Goal: Task Accomplishment & Management: Use online tool/utility

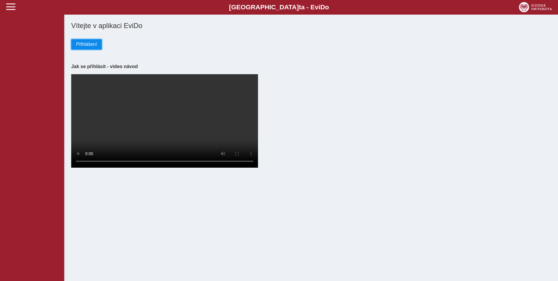
click at [95, 45] on span "Přihlášení" at bounding box center [86, 44] width 21 height 5
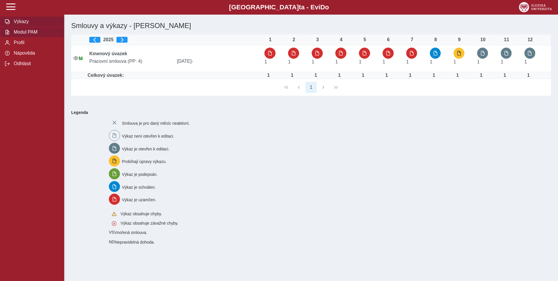
click at [32, 32] on span "Modul PAM" at bounding box center [35, 31] width 47 height 5
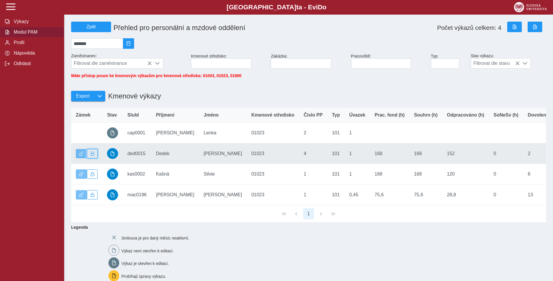
click at [95, 158] on button "button" at bounding box center [92, 153] width 11 height 9
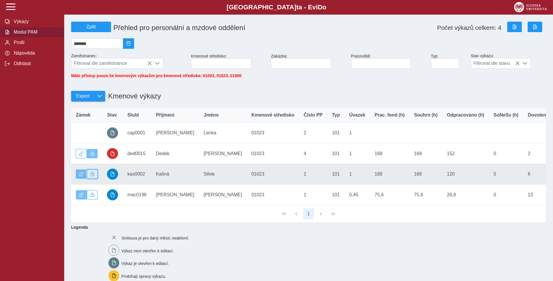
click at [95, 172] on button "button" at bounding box center [92, 173] width 11 height 9
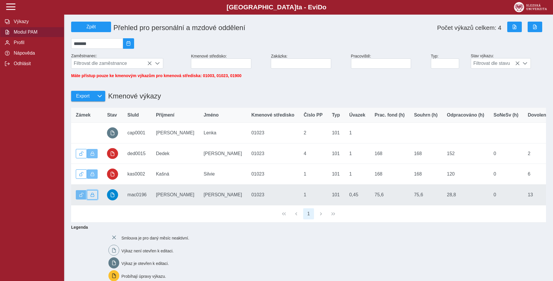
click at [92, 194] on button "button" at bounding box center [92, 194] width 11 height 9
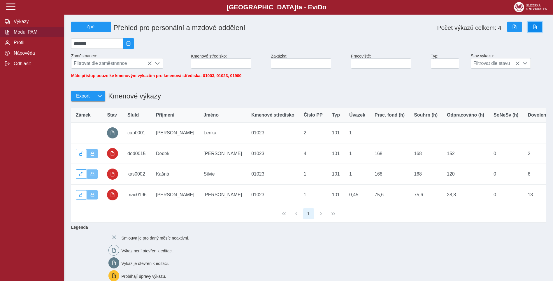
click at [531, 28] on button "button" at bounding box center [535, 27] width 15 height 11
click at [98, 96] on button "button" at bounding box center [99, 96] width 11 height 11
click at [98, 134] on span "Kmenové výkazy" at bounding box center [100, 132] width 35 height 5
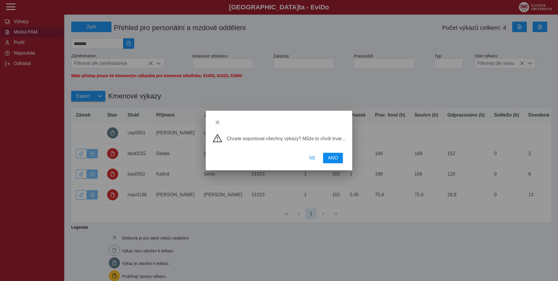
click at [332, 158] on span "ANO" at bounding box center [333, 157] width 10 height 5
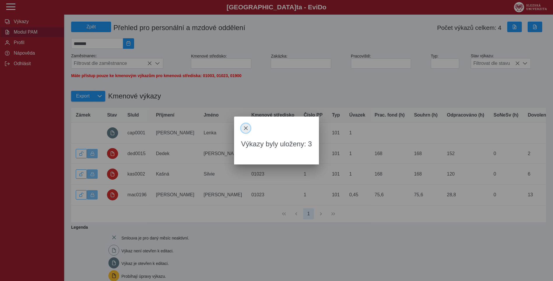
click at [247, 128] on span "close" at bounding box center [246, 128] width 5 height 5
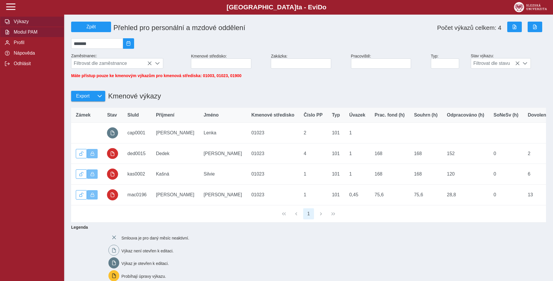
click at [45, 22] on span "Výkazy" at bounding box center [35, 21] width 47 height 5
